Goal: Information Seeking & Learning: Learn about a topic

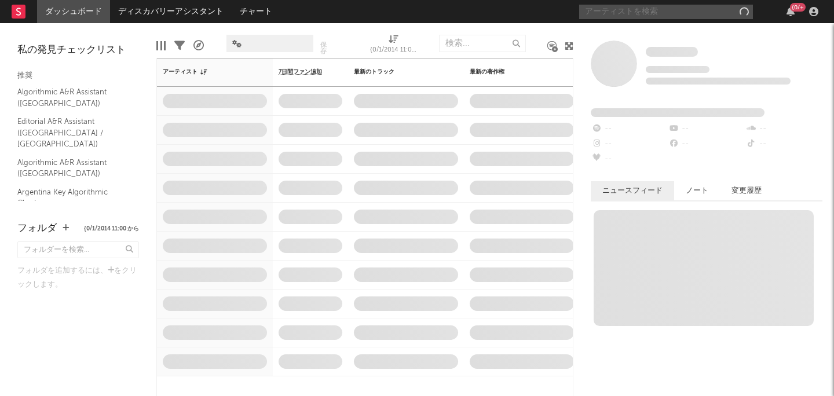
click at [679, 17] on input "text" at bounding box center [666, 12] width 174 height 14
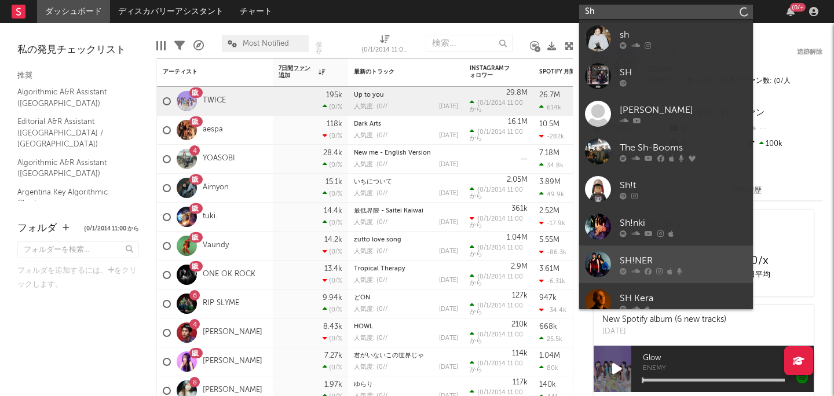
type input "S"
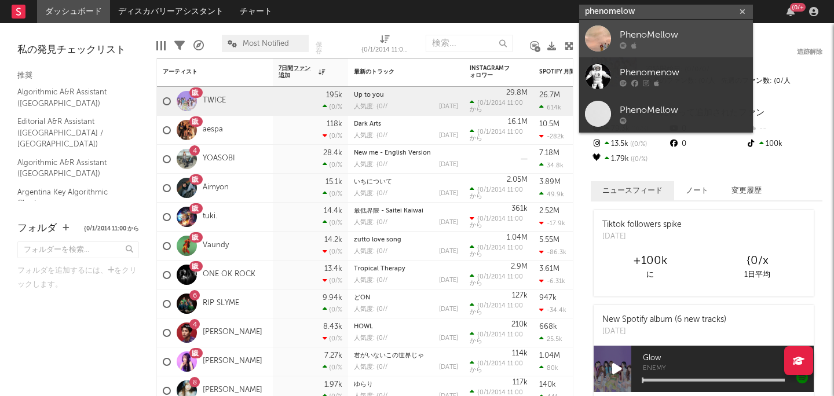
type input "phenomelow"
click at [685, 32] on div "PhenoMellow" at bounding box center [683, 35] width 127 height 14
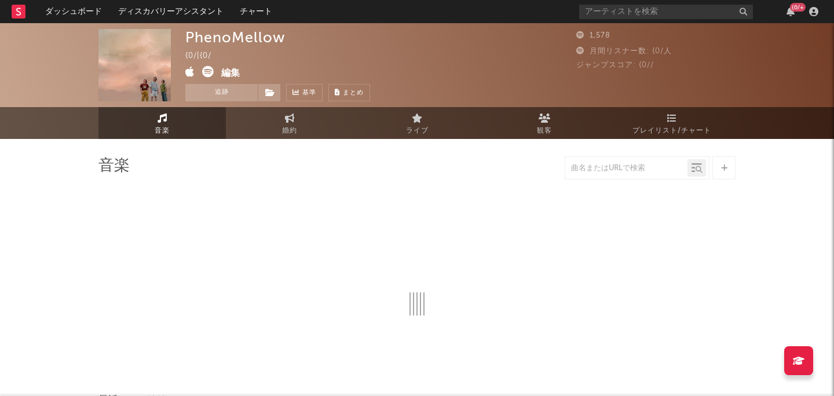
select select "1w"
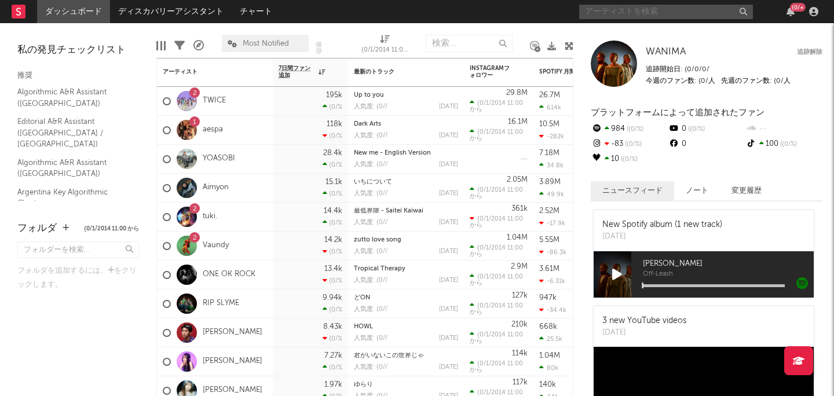
click at [740, 14] on input "text" at bounding box center [666, 12] width 174 height 14
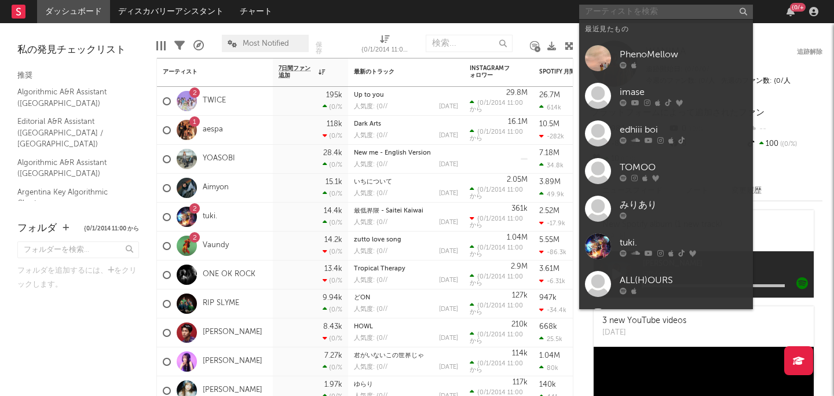
paste input "PhenoMellow"
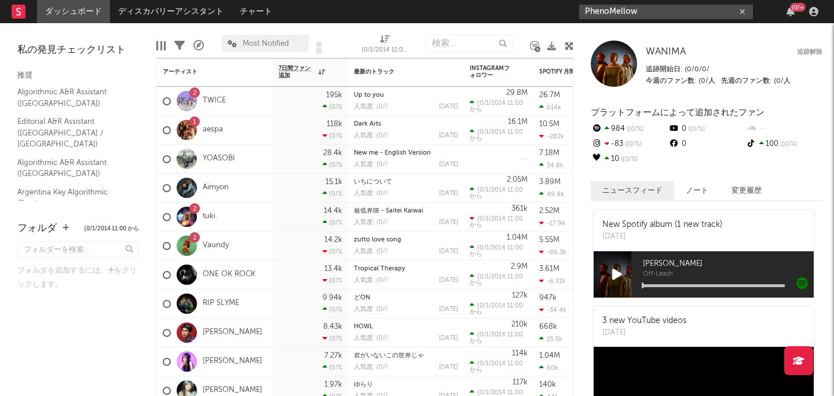
type input "PhenoMellow"
click at [665, 14] on input "PhenoMellow" at bounding box center [666, 12] width 174 height 14
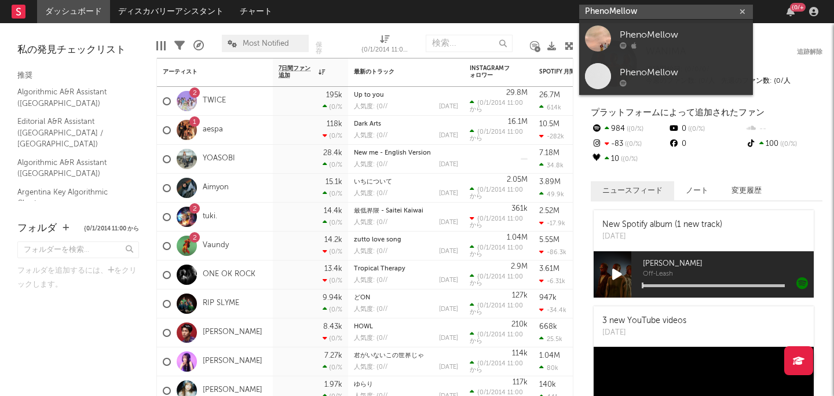
click at [665, 14] on input "PhenoMellow" at bounding box center [666, 12] width 174 height 14
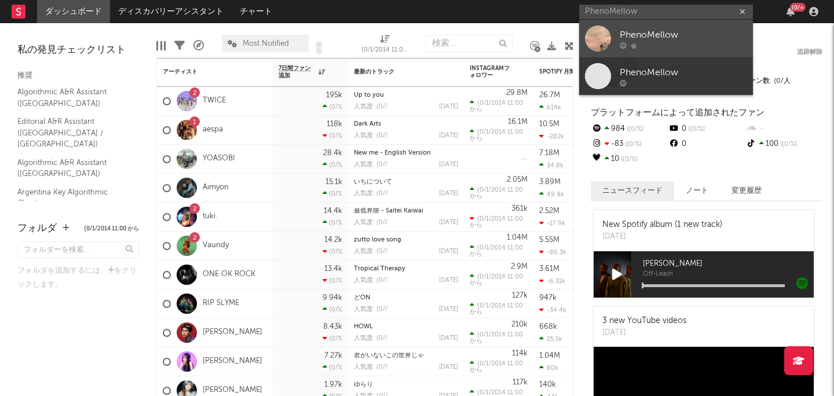
click at [660, 30] on div "PhenoMellow" at bounding box center [683, 35] width 127 height 14
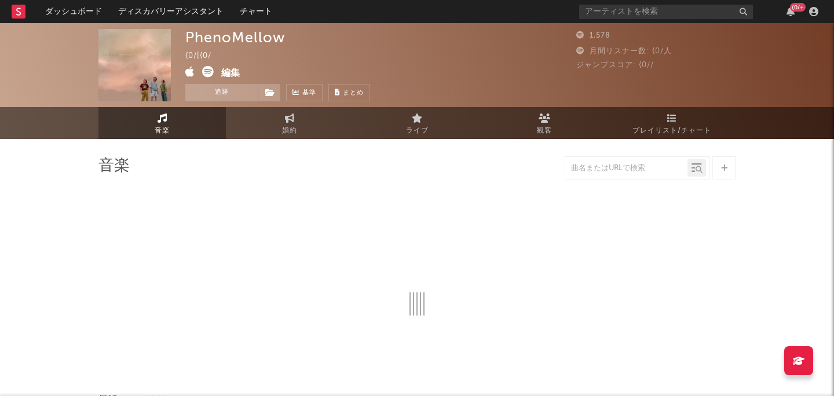
select select "1w"
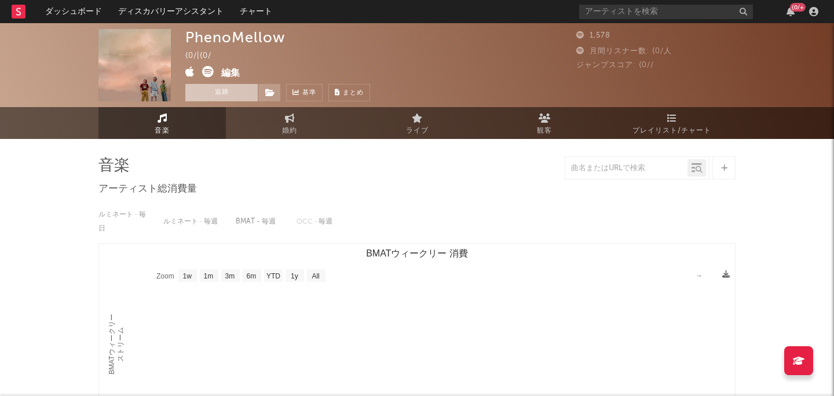
click at [220, 94] on button "追跡" at bounding box center [221, 92] width 72 height 17
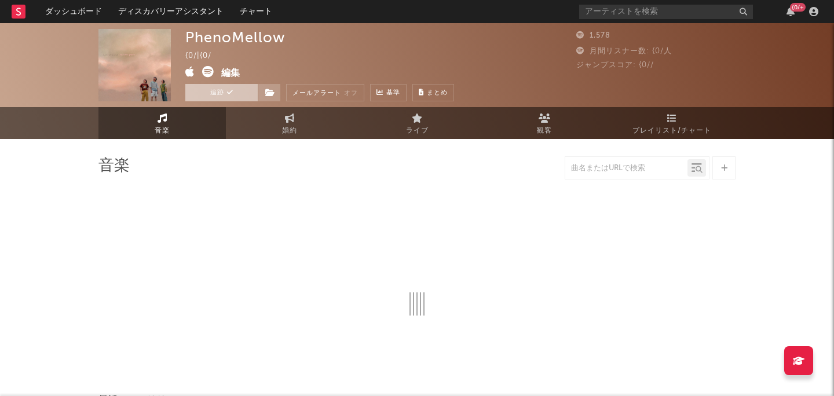
select select "1w"
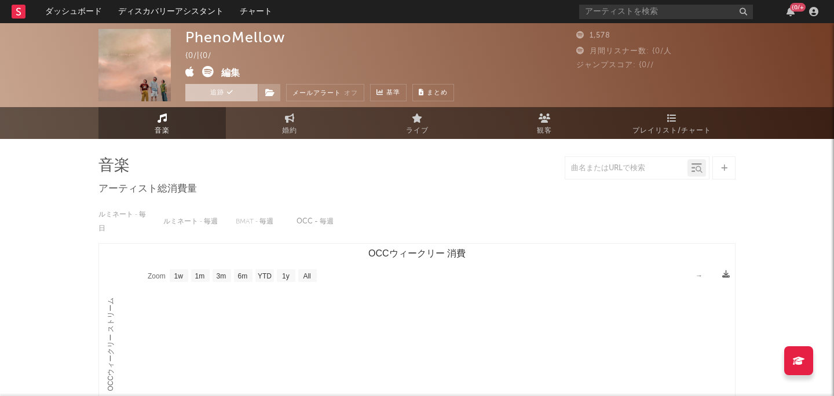
select select "1w"
